Goal: Task Accomplishment & Management: Complete application form

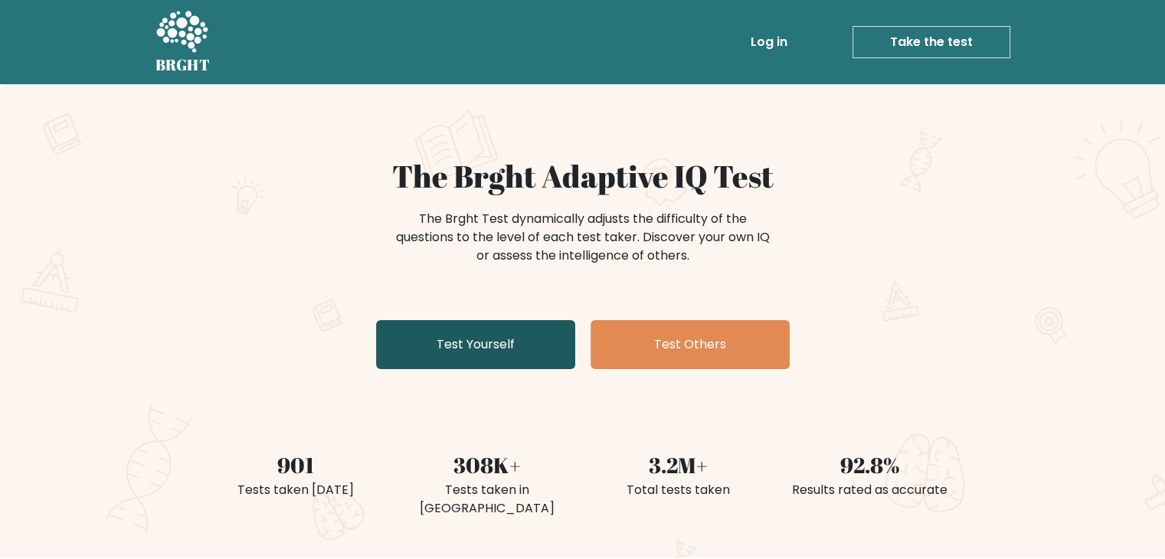
click at [518, 338] on link "Test Yourself" at bounding box center [475, 344] width 199 height 49
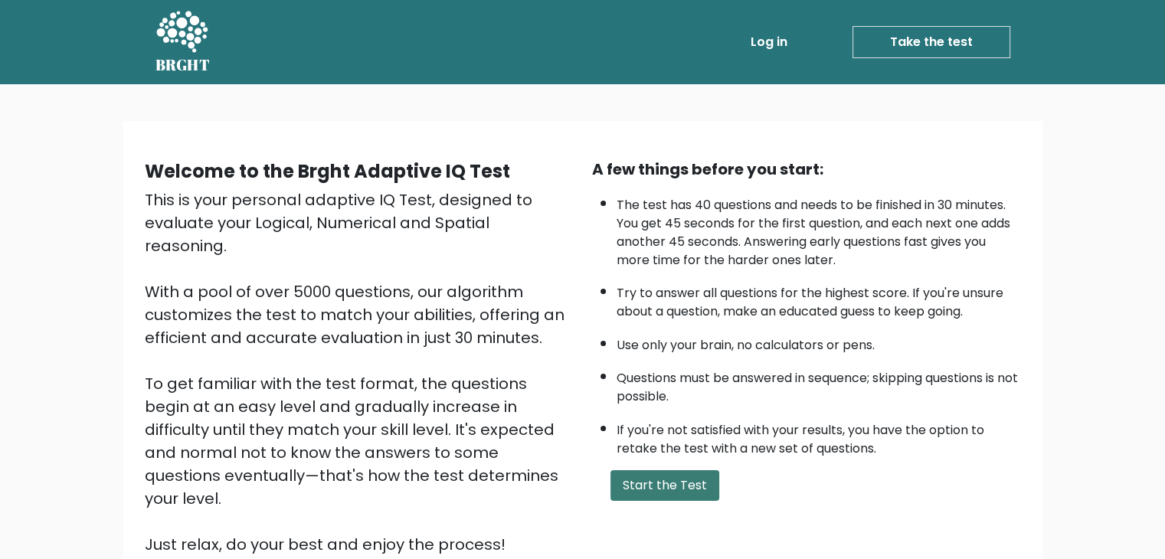
click at [671, 479] on button "Start the Test" at bounding box center [664, 485] width 109 height 31
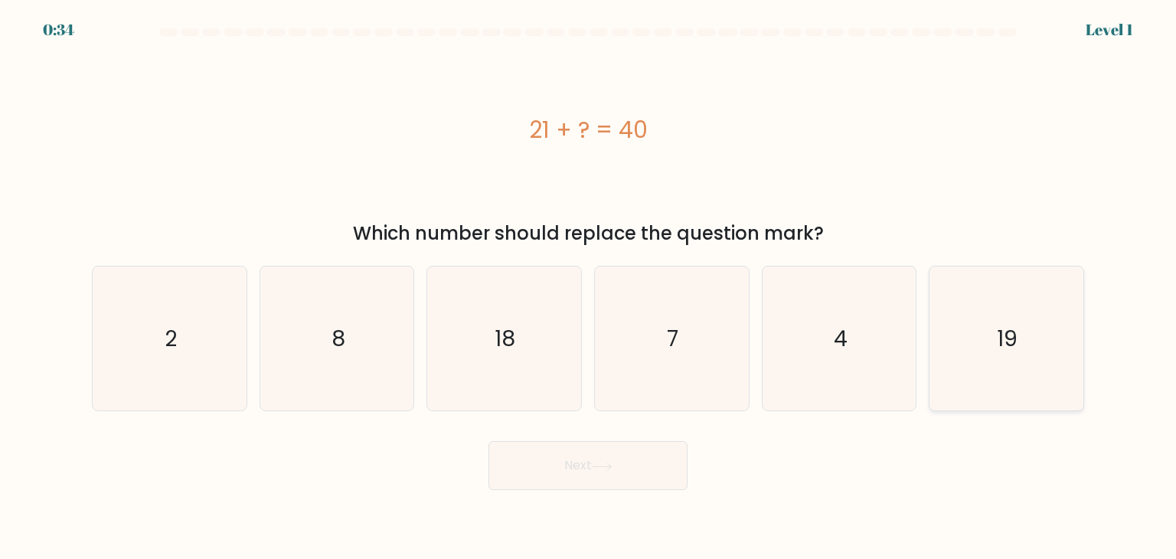
click at [1040, 326] on icon "19" at bounding box center [1006, 338] width 144 height 144
click at [589, 287] on input "f. 19" at bounding box center [588, 283] width 1 height 8
radio input "true"
click at [629, 475] on button "Next" at bounding box center [587, 465] width 199 height 49
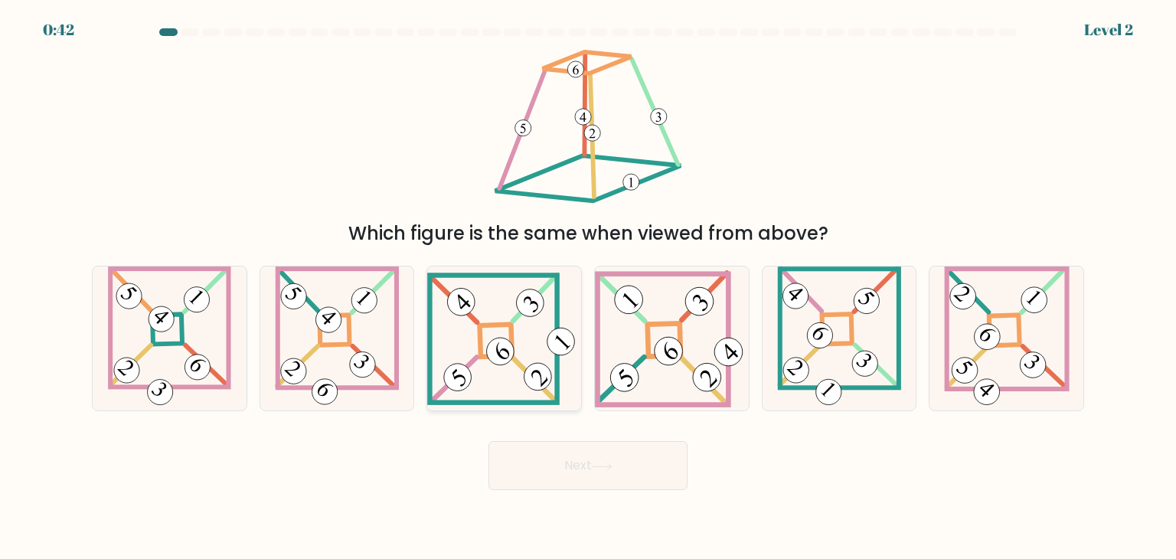
click at [522, 360] on icon at bounding box center [504, 339] width 154 height 132
click at [588, 287] on input "c." at bounding box center [588, 283] width 1 height 8
radio input "true"
click at [603, 455] on button "Next" at bounding box center [587, 465] width 199 height 49
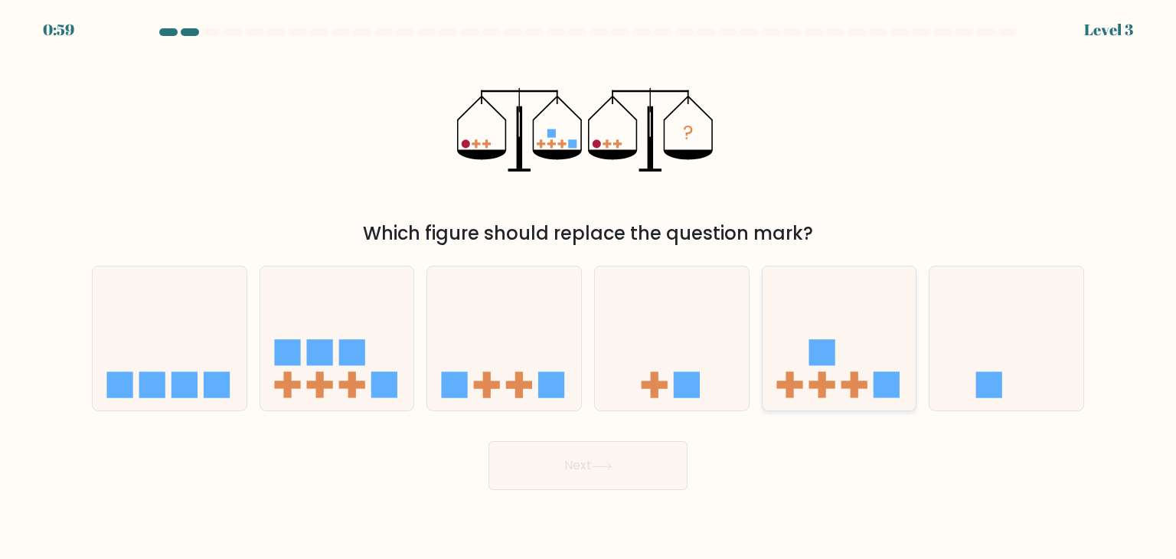
click at [816, 365] on rect at bounding box center [822, 353] width 26 height 26
click at [589, 287] on input "e." at bounding box center [588, 283] width 1 height 8
radio input "true"
click at [583, 451] on button "Next" at bounding box center [587, 465] width 199 height 49
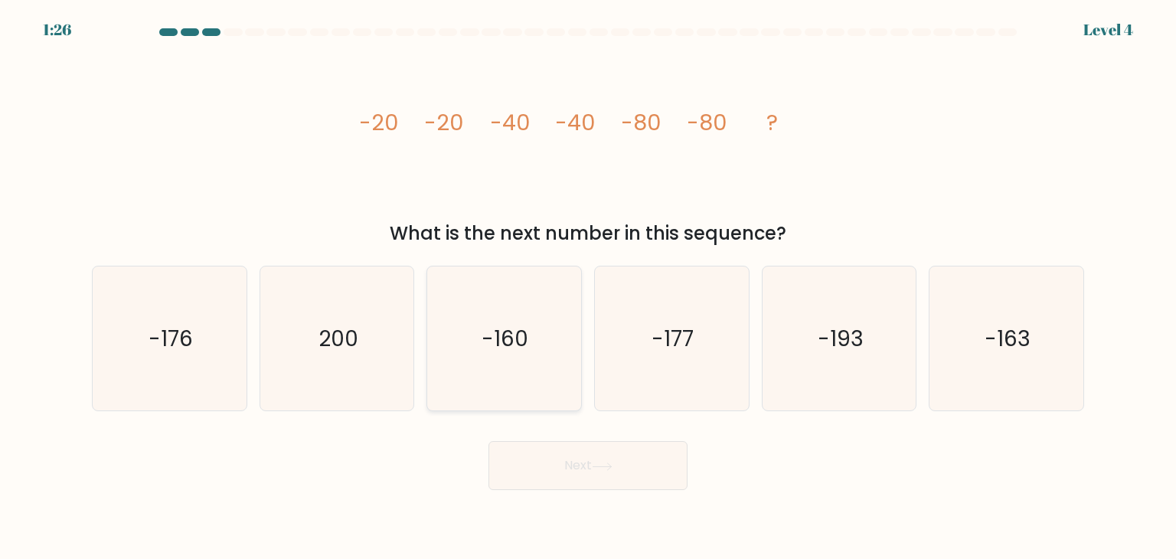
click at [479, 392] on icon "-160" at bounding box center [504, 338] width 144 height 144
click at [588, 287] on input "c. -160" at bounding box center [588, 283] width 1 height 8
radio input "true"
click at [654, 491] on body "1:25 Level 4" at bounding box center [588, 279] width 1176 height 559
click at [652, 479] on button "Next" at bounding box center [587, 465] width 199 height 49
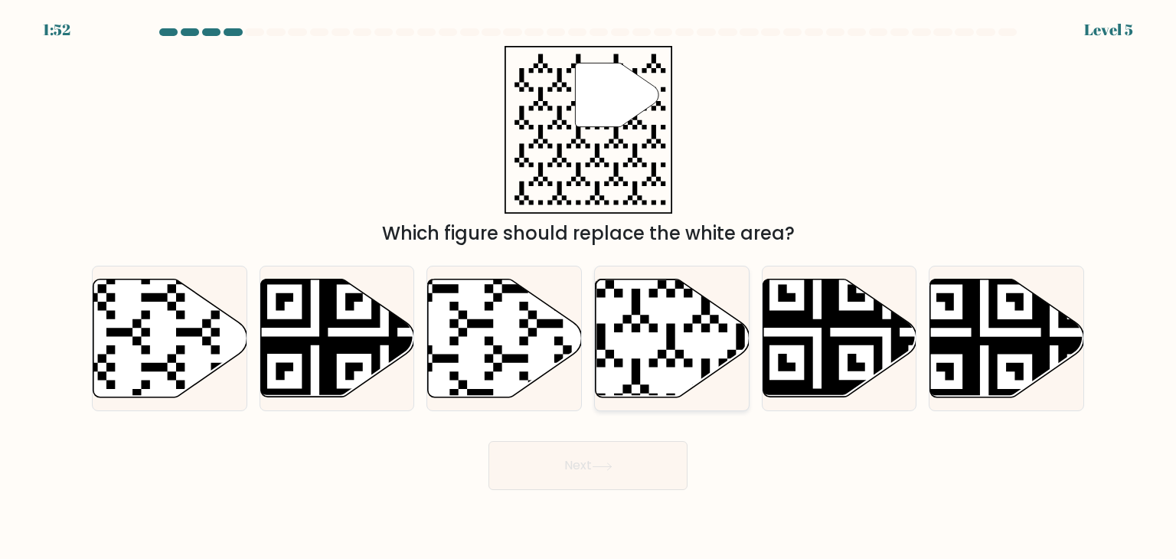
click at [744, 337] on icon at bounding box center [622, 402] width 279 height 279
click at [589, 287] on input "d." at bounding box center [588, 283] width 1 height 8
radio input "true"
click at [634, 457] on button "Next" at bounding box center [587, 465] width 199 height 49
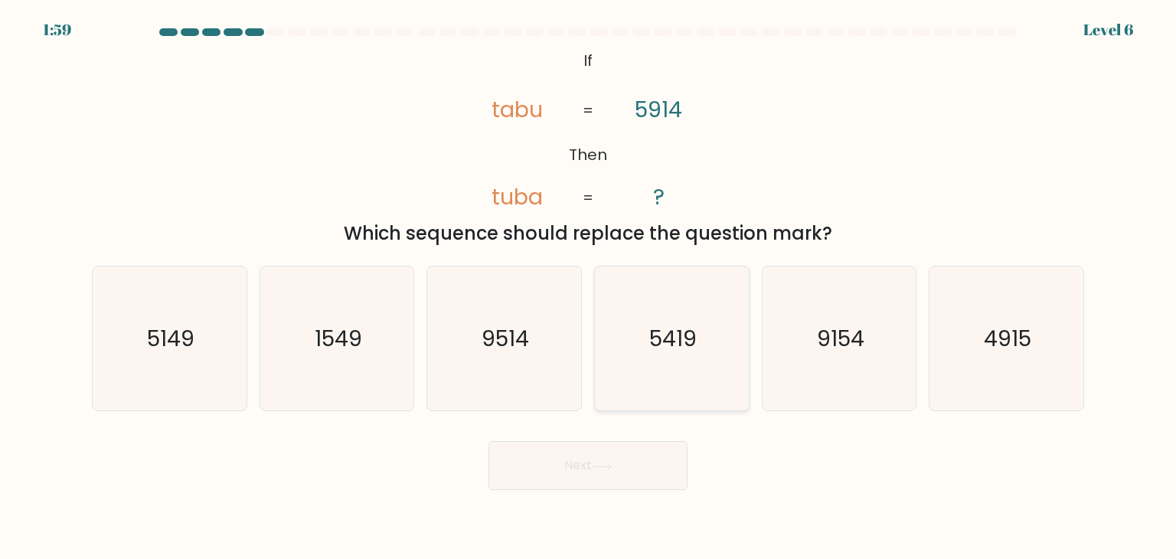
click at [701, 376] on icon "5419" at bounding box center [671, 338] width 144 height 144
click at [589, 287] on input "d. 5419" at bounding box center [588, 283] width 1 height 8
radio input "true"
click at [640, 476] on button "Next" at bounding box center [587, 465] width 199 height 49
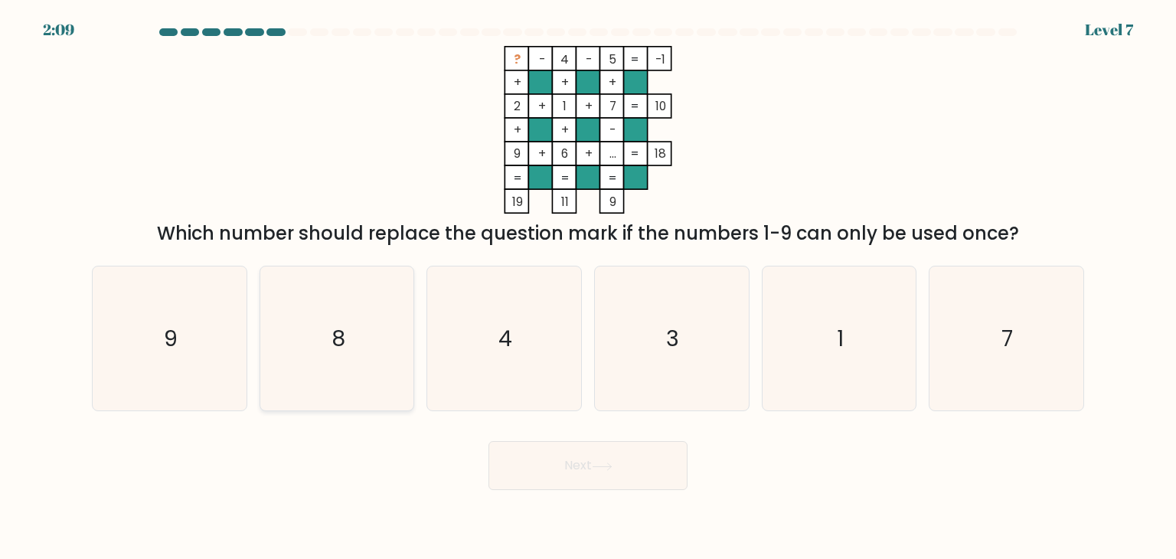
click at [376, 354] on icon "8" at bounding box center [337, 338] width 144 height 144
click at [588, 287] on input "b. 8" at bounding box center [588, 283] width 1 height 8
radio input "true"
click at [609, 450] on button "Next" at bounding box center [587, 465] width 199 height 49
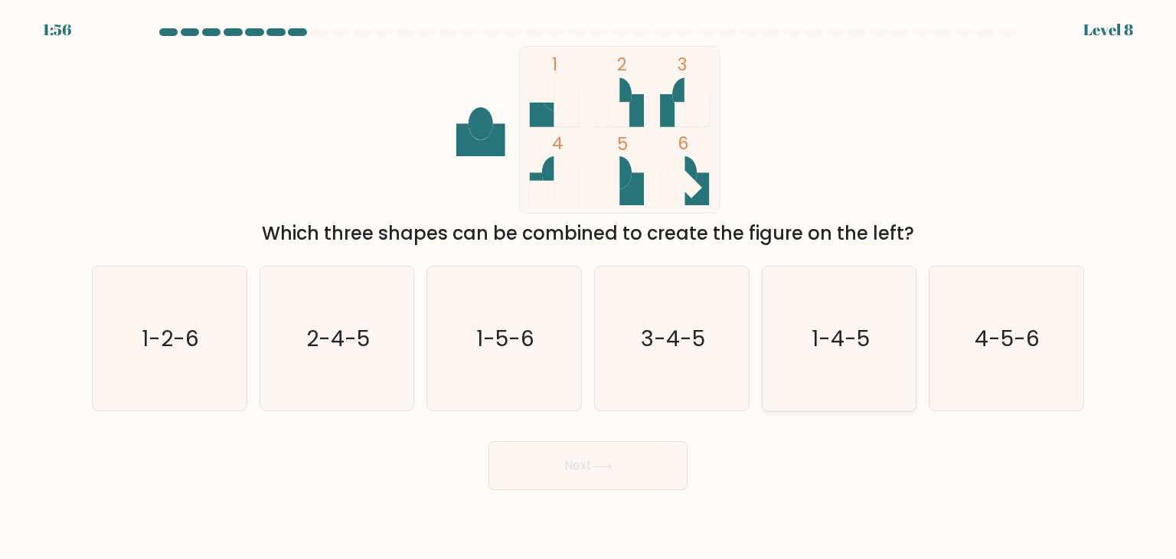
click at [818, 321] on icon "1-4-5" at bounding box center [839, 338] width 144 height 144
click at [589, 287] on input "e. 1-4-5" at bounding box center [588, 283] width 1 height 8
radio input "true"
click at [574, 478] on button "Next" at bounding box center [587, 465] width 199 height 49
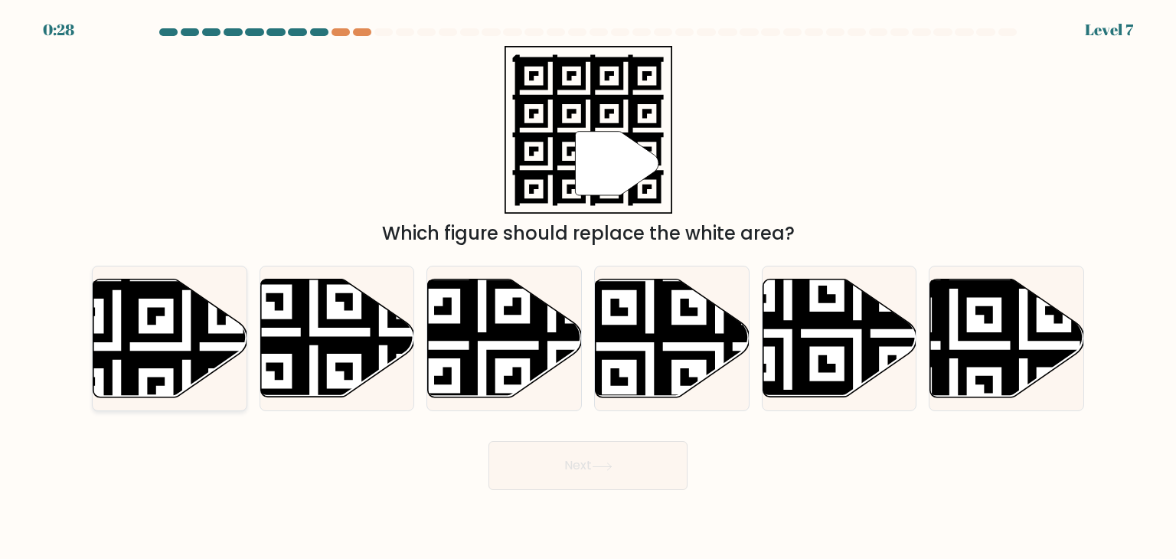
click at [145, 306] on icon at bounding box center [170, 338] width 154 height 118
click at [588, 287] on input "a." at bounding box center [588, 283] width 1 height 8
radio input "true"
click at [552, 454] on button "Next" at bounding box center [587, 465] width 199 height 49
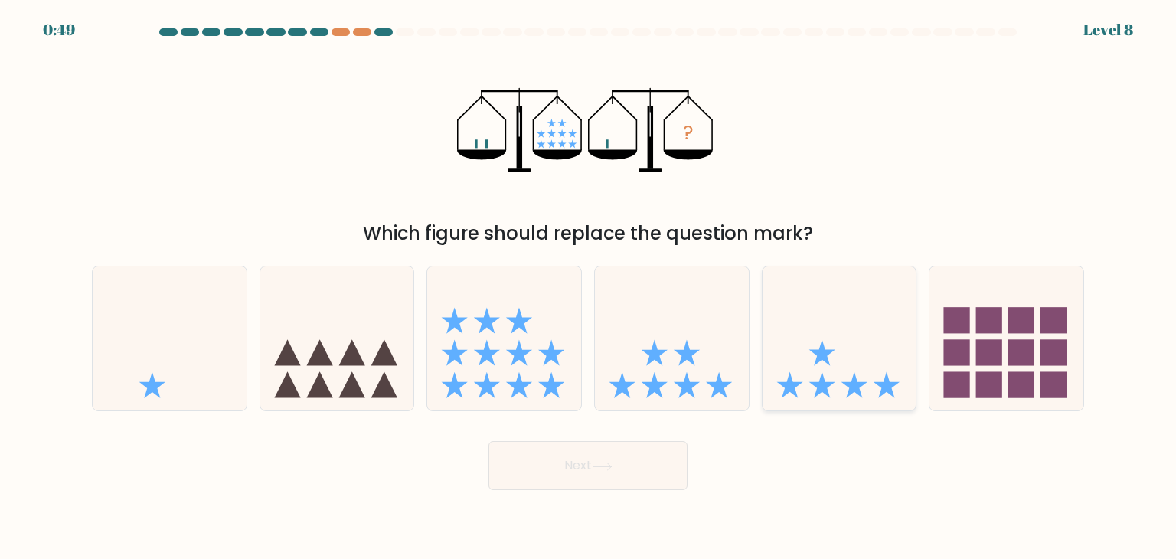
click at [834, 364] on icon at bounding box center [840, 338] width 154 height 127
click at [589, 287] on input "e." at bounding box center [588, 283] width 1 height 8
radio input "true"
click at [591, 475] on button "Next" at bounding box center [587, 465] width 199 height 49
